Goal: Transaction & Acquisition: Purchase product/service

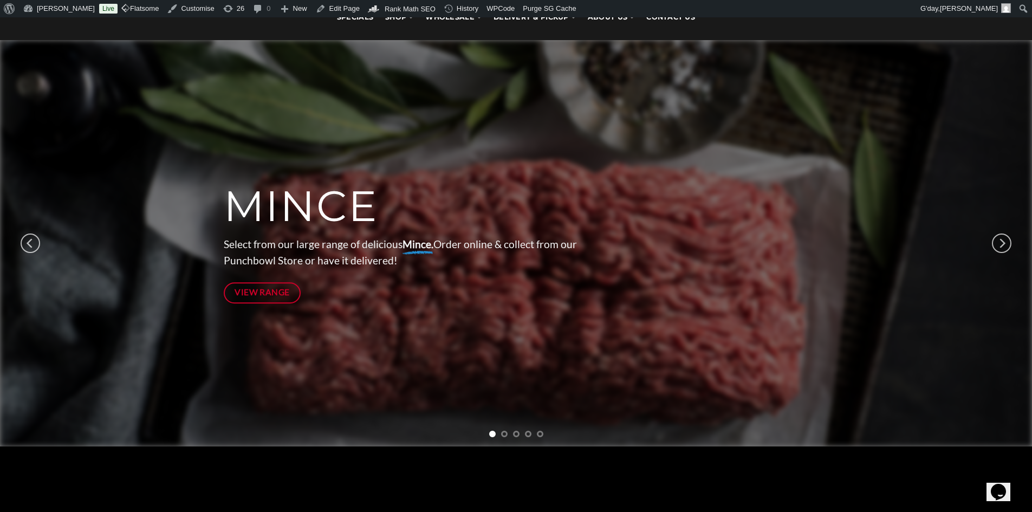
scroll to position [108, 0]
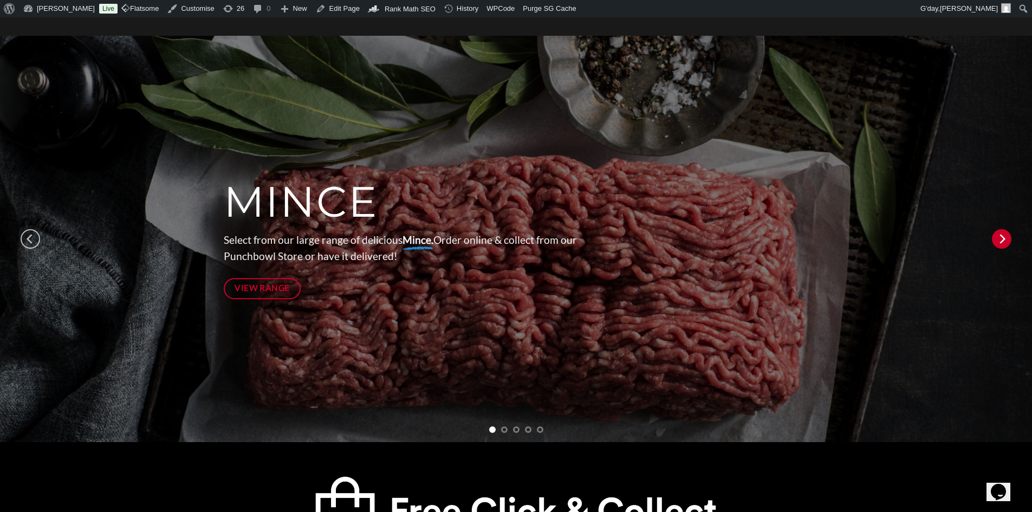
click at [998, 235] on icon "Next" at bounding box center [1002, 239] width 20 height 20
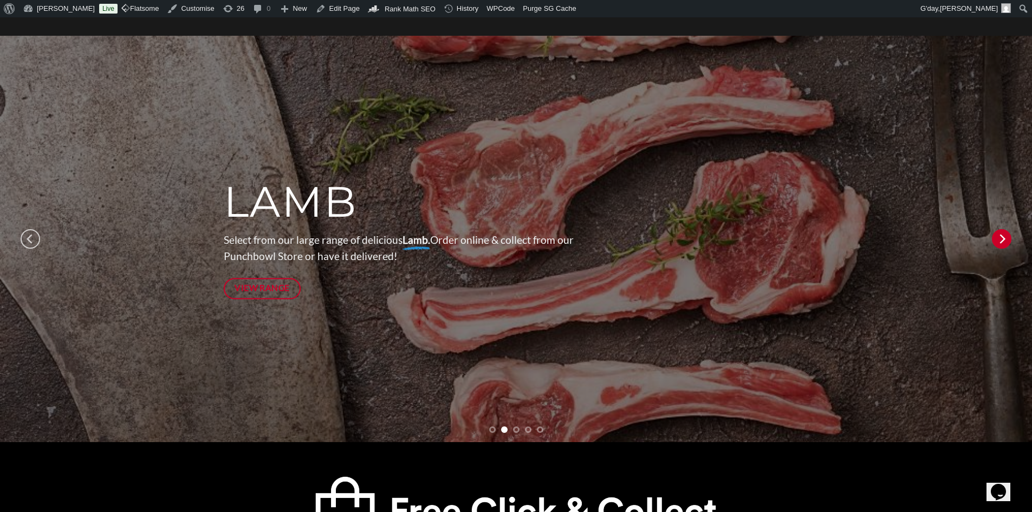
click at [998, 235] on icon "Next" at bounding box center [1002, 239] width 20 height 20
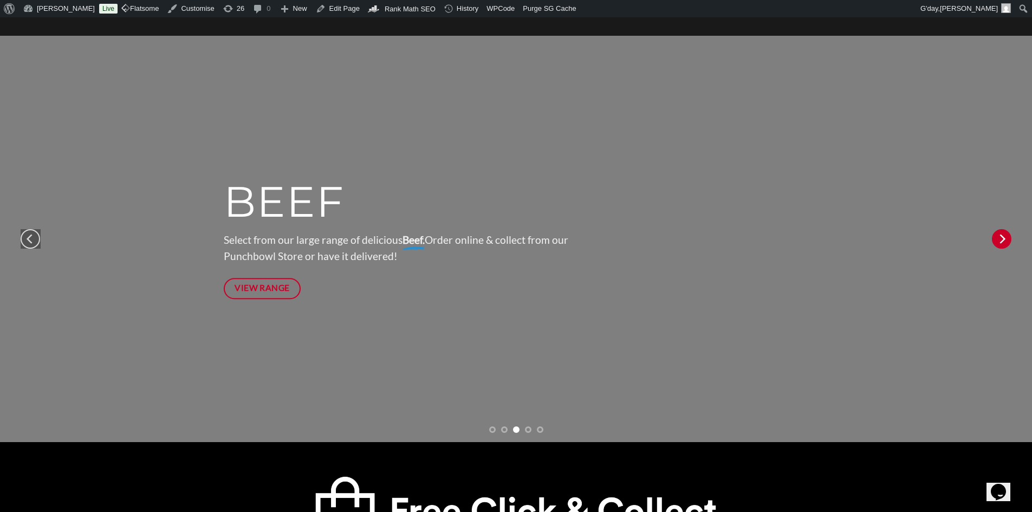
click at [998, 235] on icon "Next" at bounding box center [1002, 239] width 20 height 20
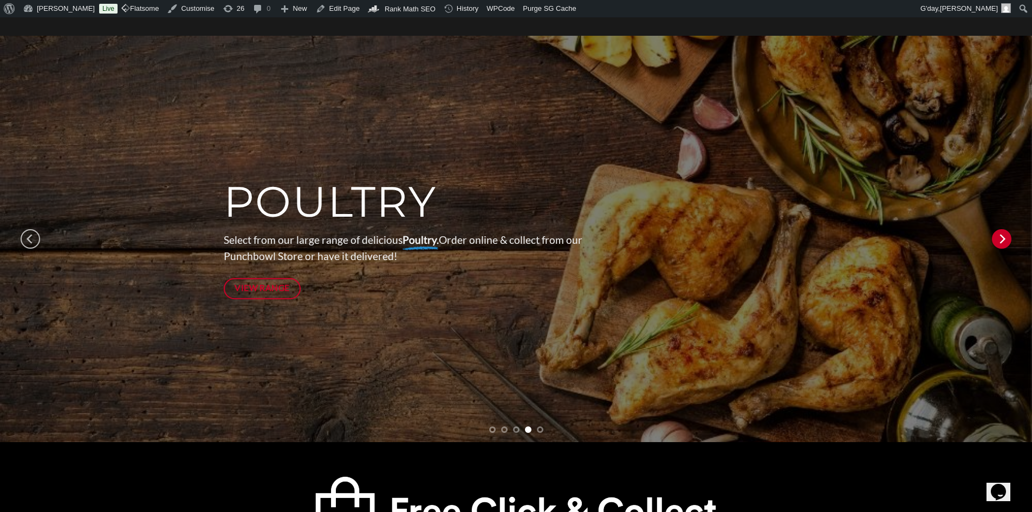
click at [998, 235] on icon "Next" at bounding box center [1002, 239] width 20 height 20
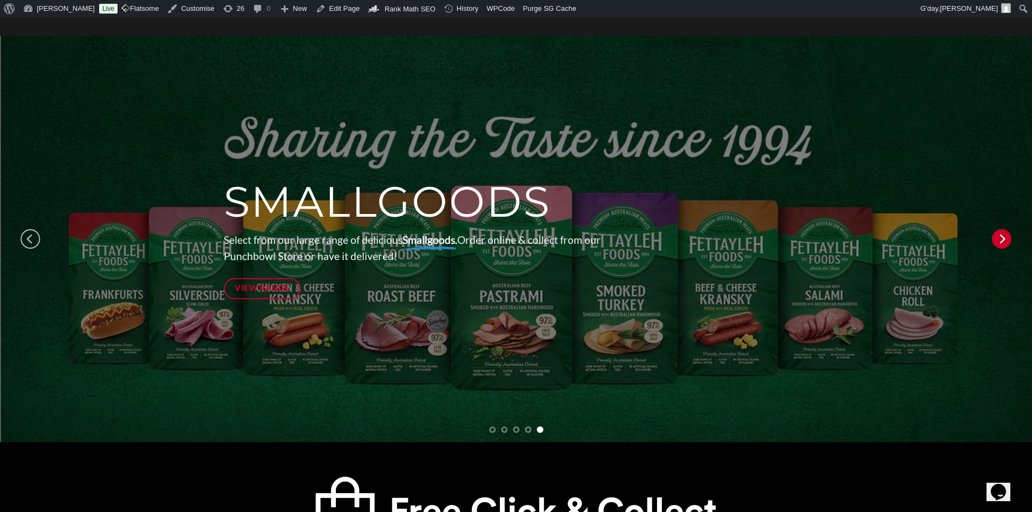
click at [998, 235] on icon "Next" at bounding box center [1002, 239] width 20 height 20
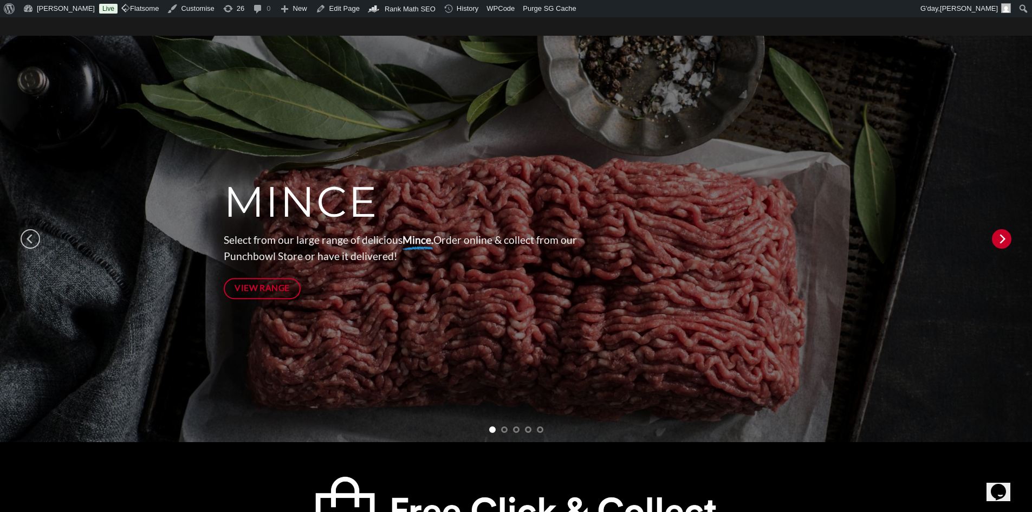
click at [998, 235] on icon "Next" at bounding box center [1002, 239] width 20 height 20
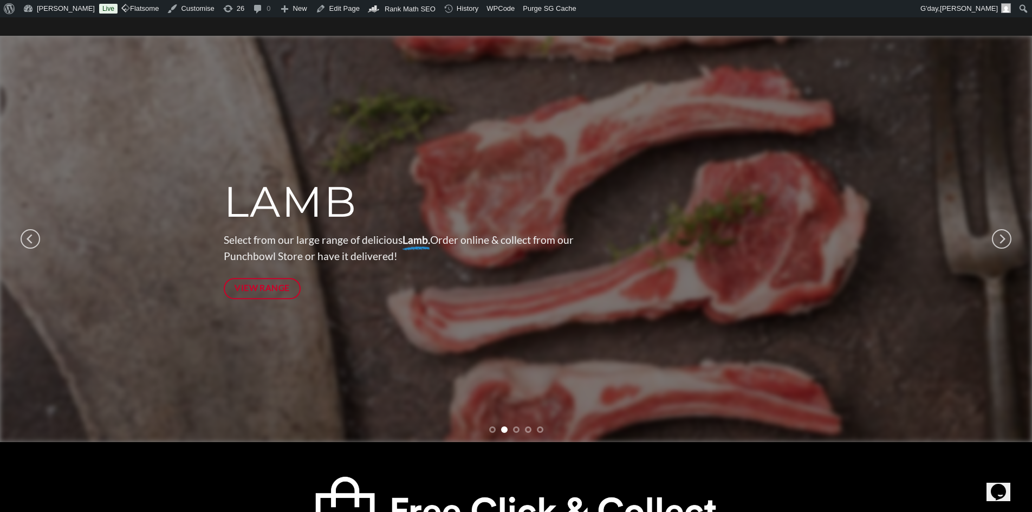
scroll to position [0, 0]
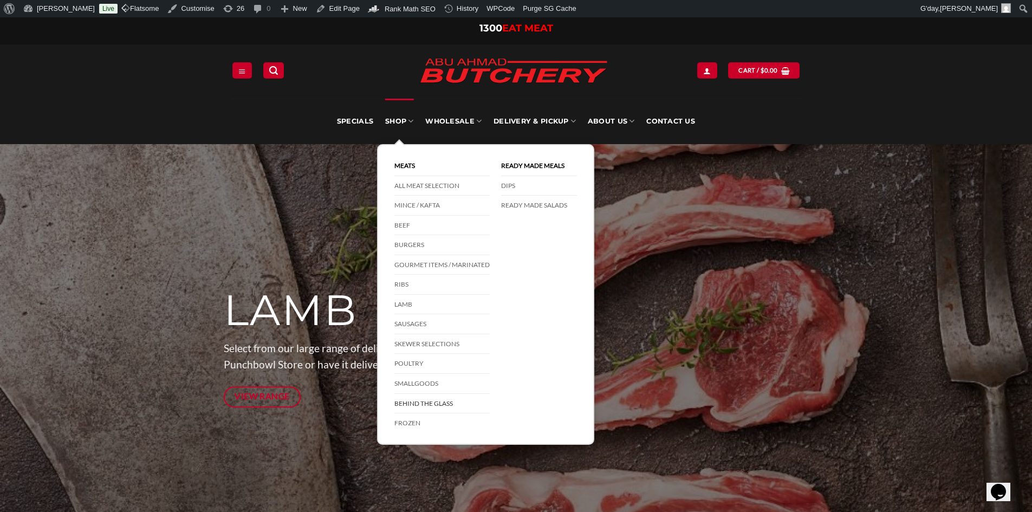
click at [434, 410] on link "Behind The Glass" at bounding box center [442, 404] width 95 height 20
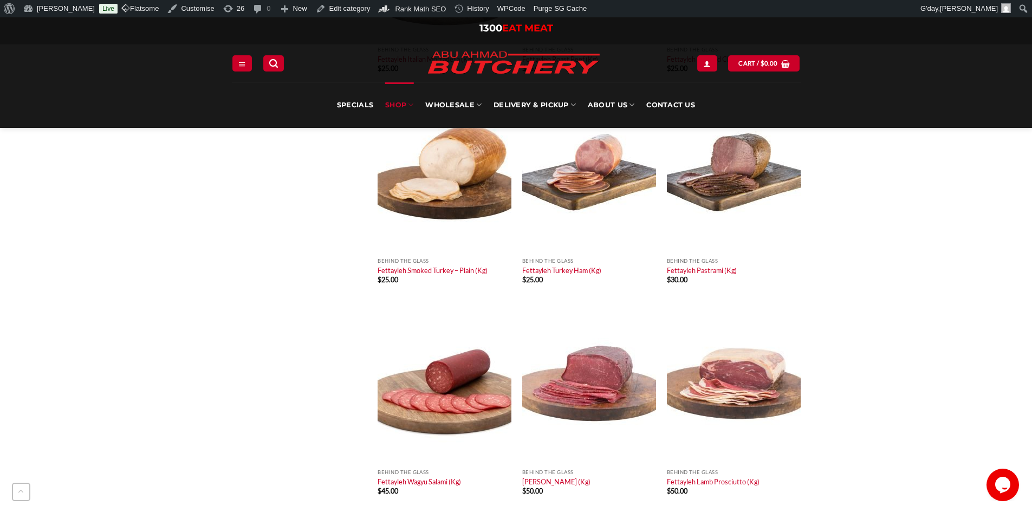
scroll to position [975, 0]
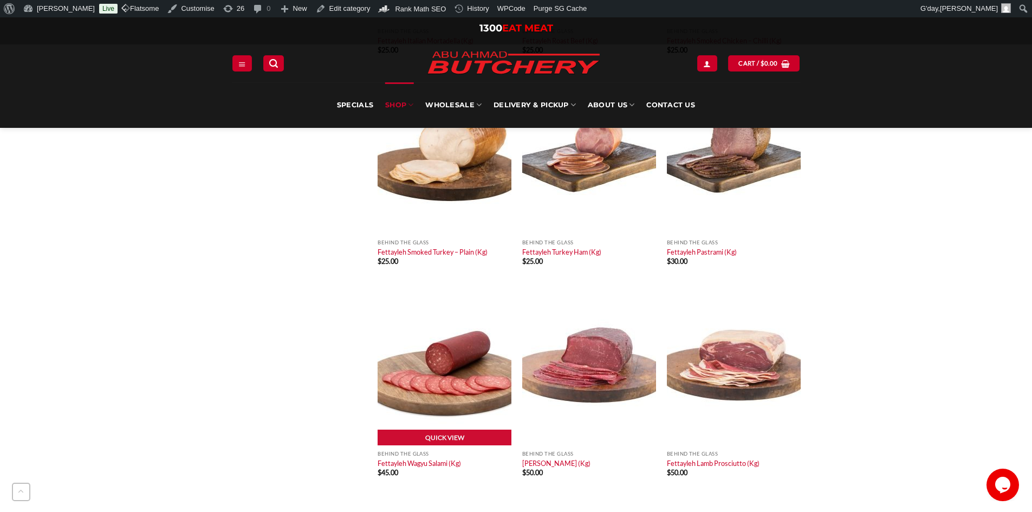
click at [442, 366] on img at bounding box center [445, 365] width 134 height 160
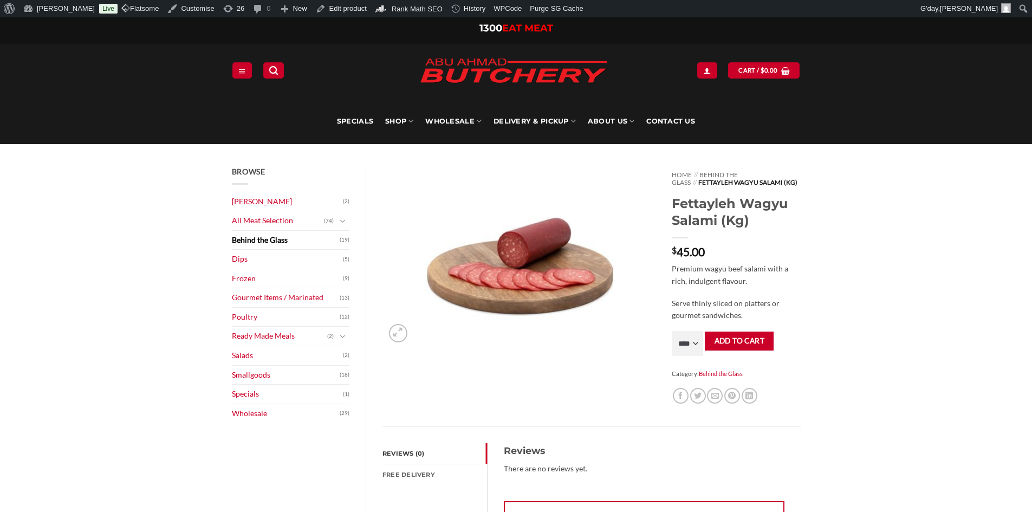
click at [618, 225] on img at bounding box center [519, 257] width 273 height 182
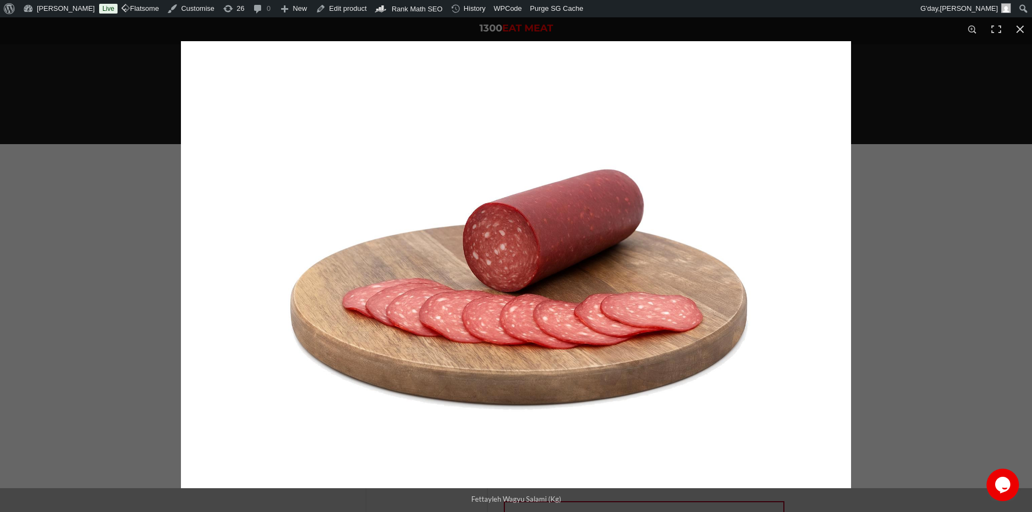
click at [512, 244] on img "Full screen image" at bounding box center [516, 264] width 670 height 447
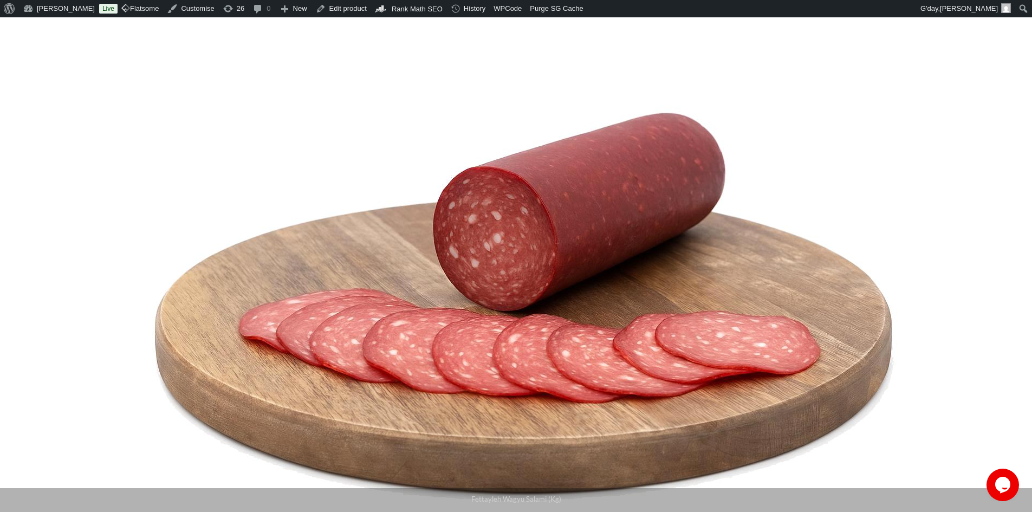
click at [784, 264] on img "Full screen image" at bounding box center [519, 266] width 1082 height 721
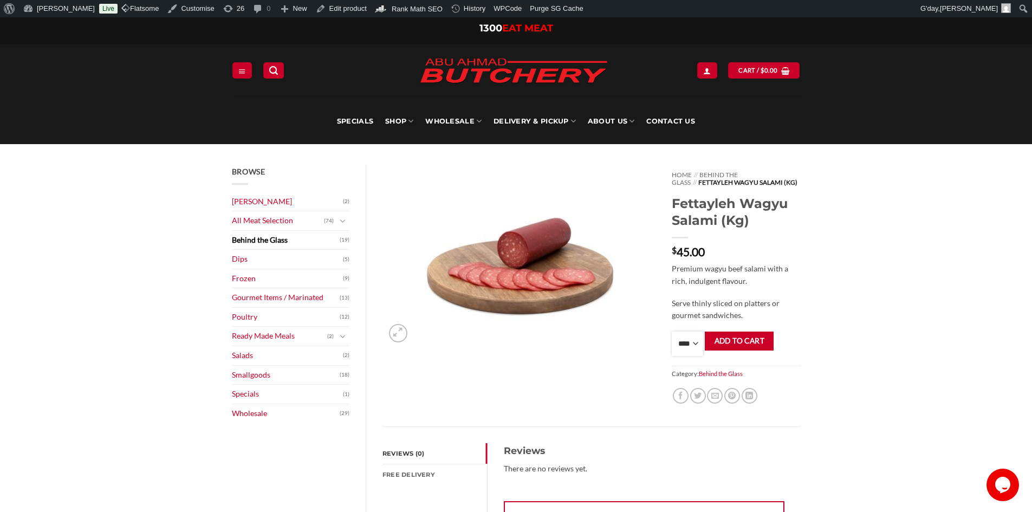
click at [684, 340] on select "**** * *** * *** * *** * *** * *** * *** * *** * *** * *** ** **** ** **** ** *…" at bounding box center [687, 344] width 31 height 24
click at [807, 255] on div "Home // Behind the Glass // Fettayleh Wagyu Salami (Kg) Fettayleh Wagyu Salami …" at bounding box center [736, 296] width 145 height 261
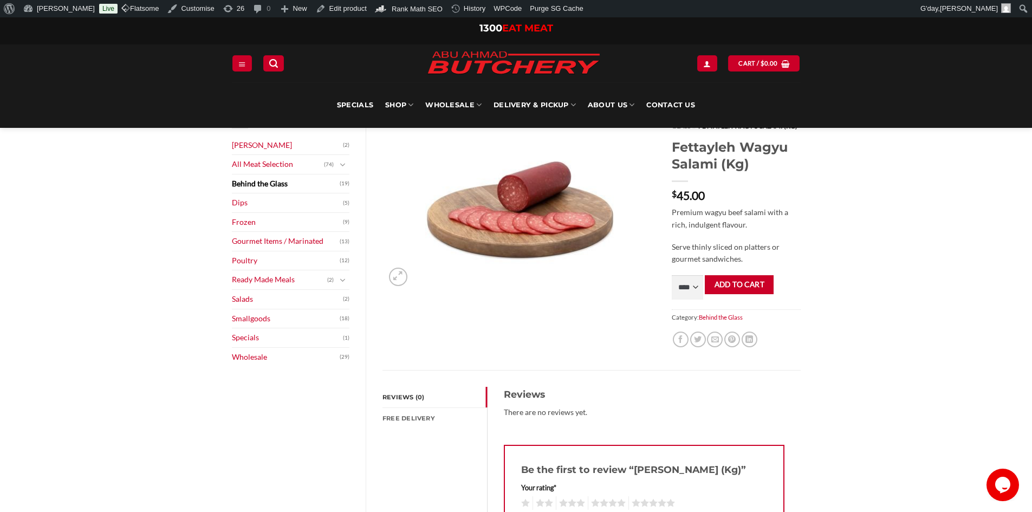
scroll to position [54, 0]
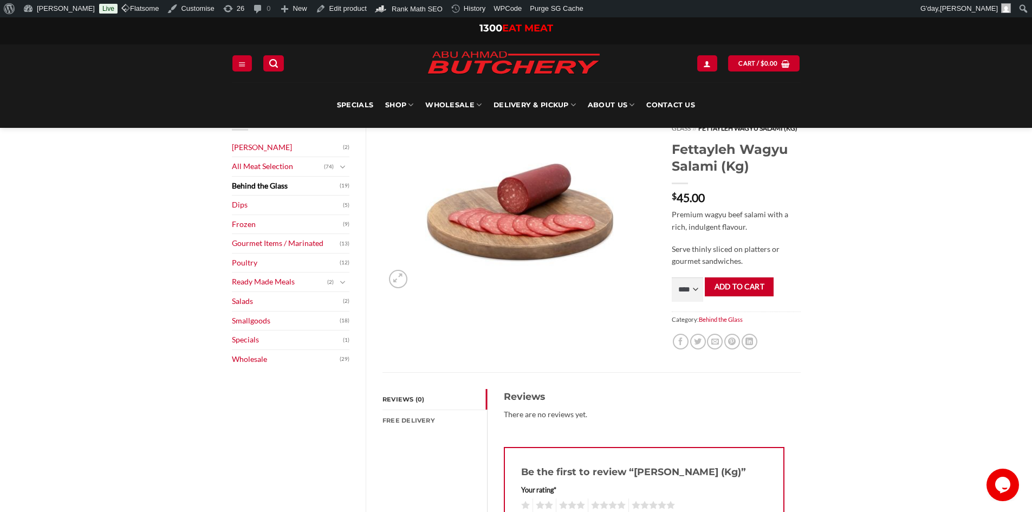
click at [262, 188] on link "Behind the Glass" at bounding box center [286, 186] width 108 height 19
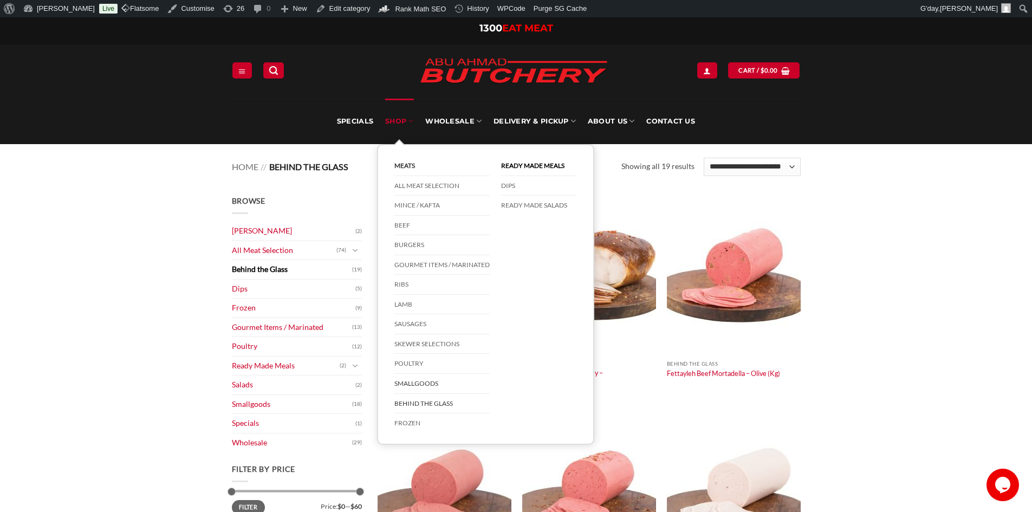
click at [423, 386] on link "Smallgoods" at bounding box center [442, 384] width 95 height 20
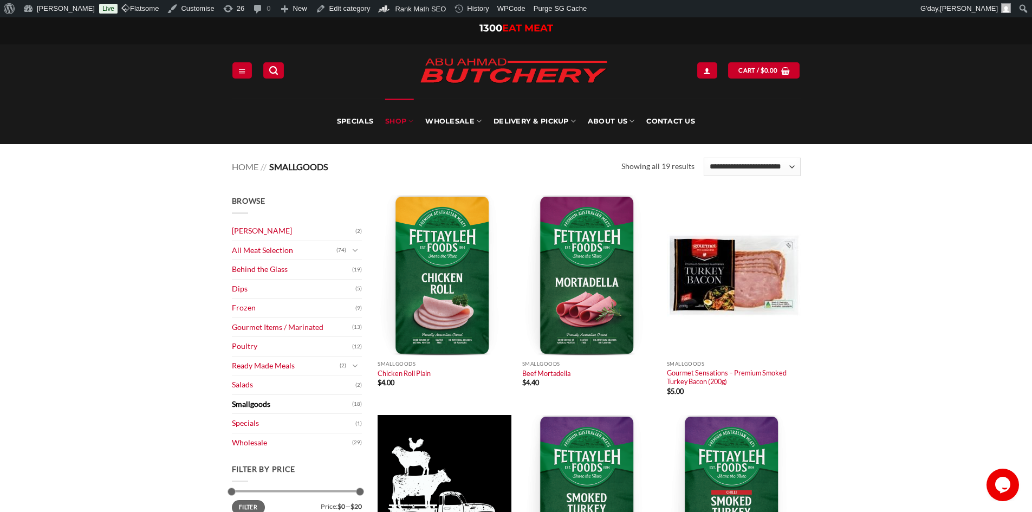
click at [252, 406] on link "Smallgoods" at bounding box center [292, 404] width 120 height 19
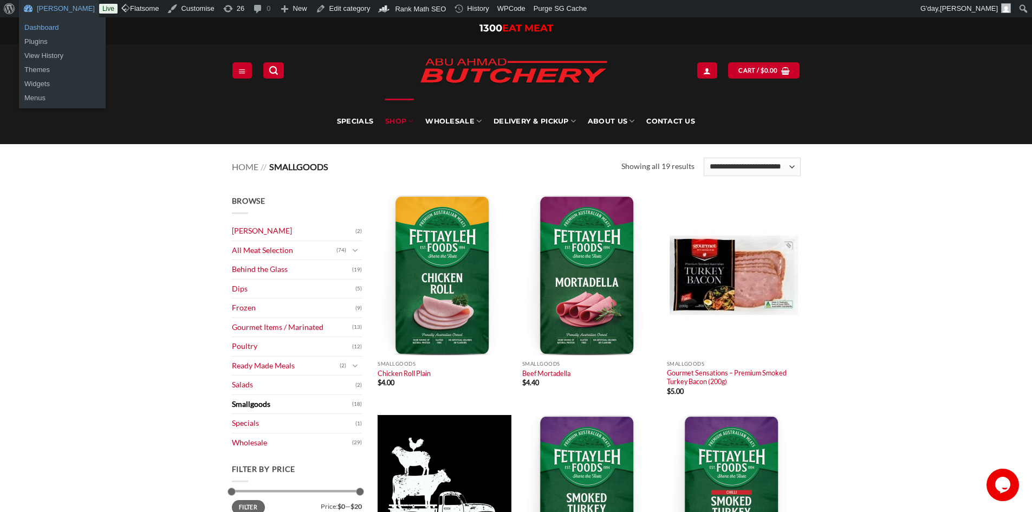
click at [54, 30] on link "Dashboard" at bounding box center [62, 28] width 87 height 14
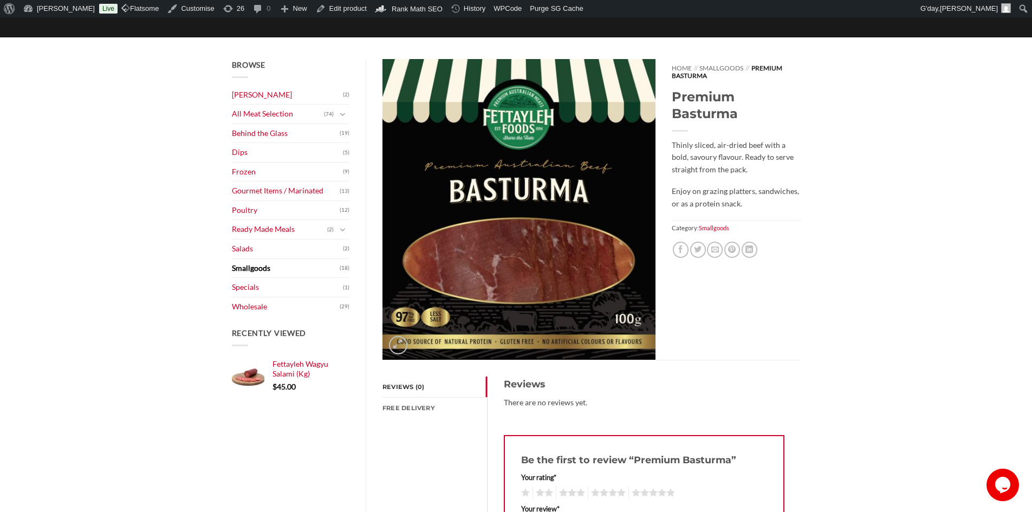
scroll to position [54, 0]
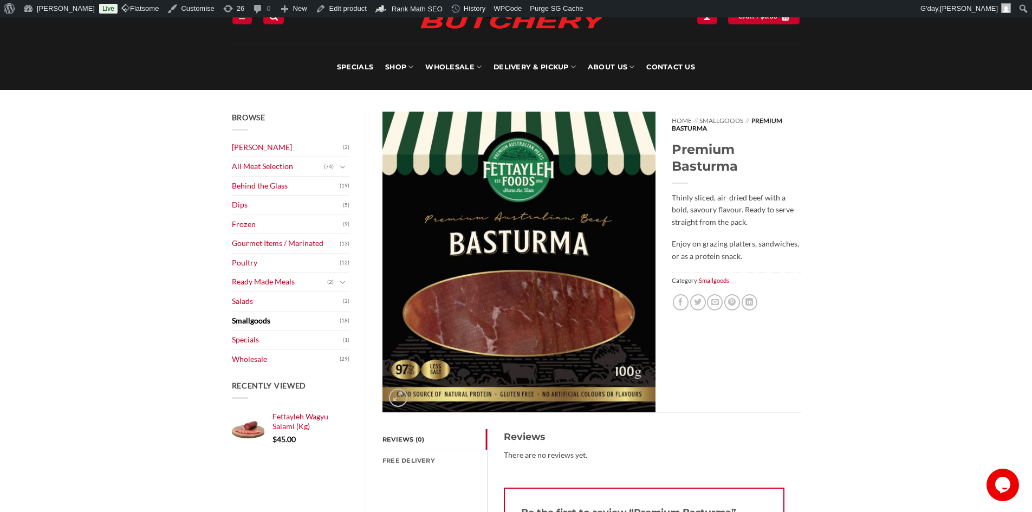
click at [529, 242] on img at bounding box center [519, 262] width 273 height 301
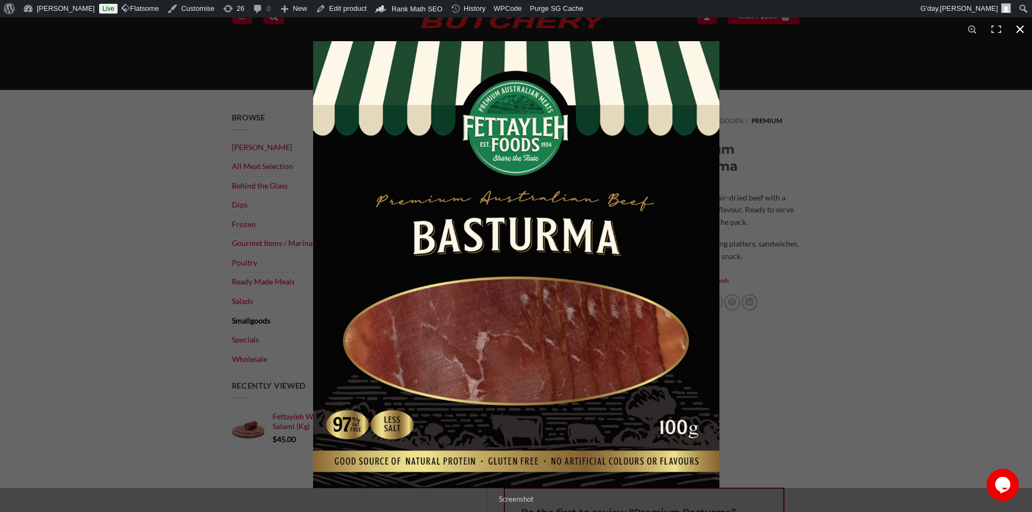
click at [957, 225] on div "Full screen image" at bounding box center [829, 288] width 1032 height 495
